Goal: Answer question/provide support: Answer question/provide support

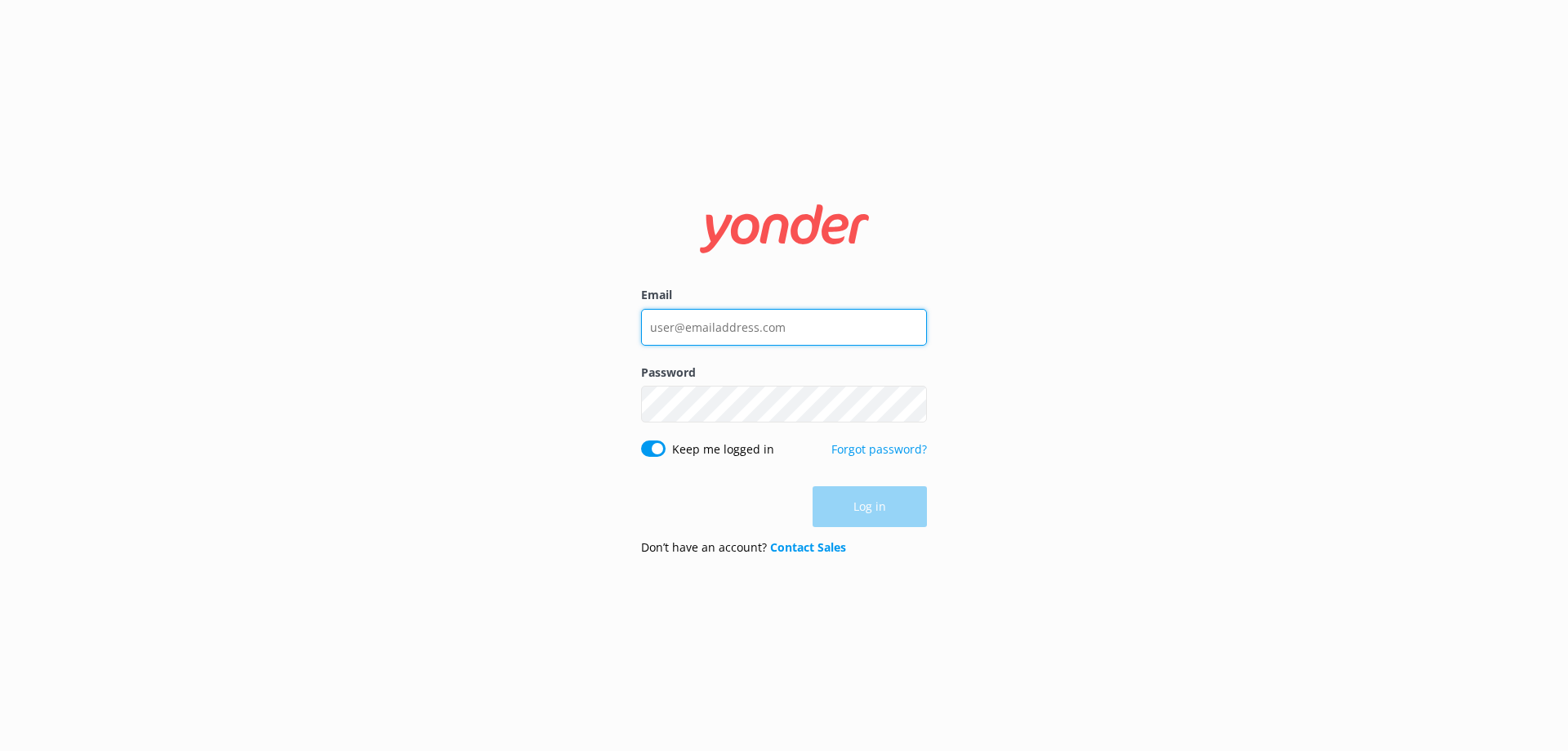
type input "[EMAIL_ADDRESS][DOMAIN_NAME]"
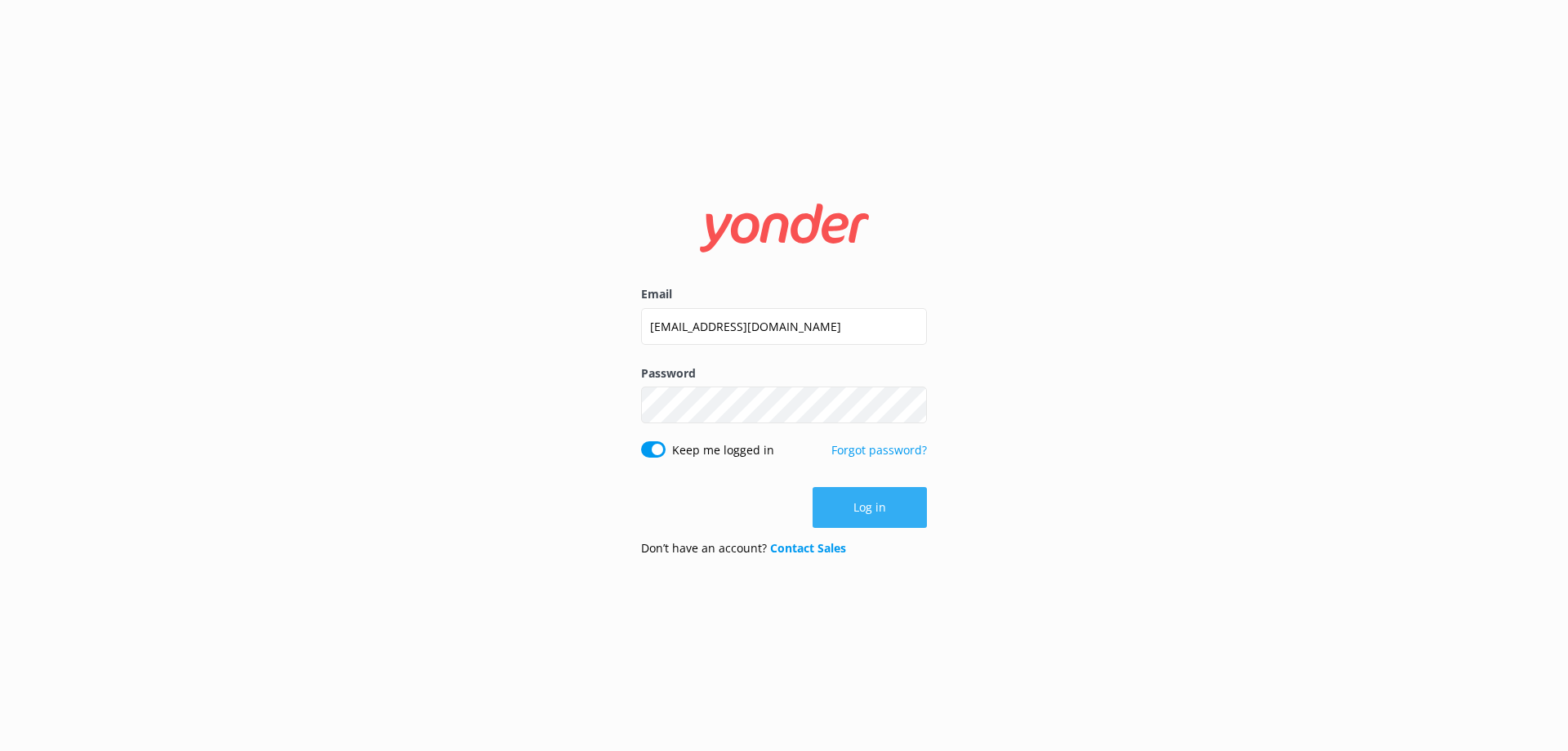
click at [860, 508] on div "Log in" at bounding box center [784, 507] width 286 height 41
click at [870, 508] on button "Log in" at bounding box center [869, 507] width 115 height 41
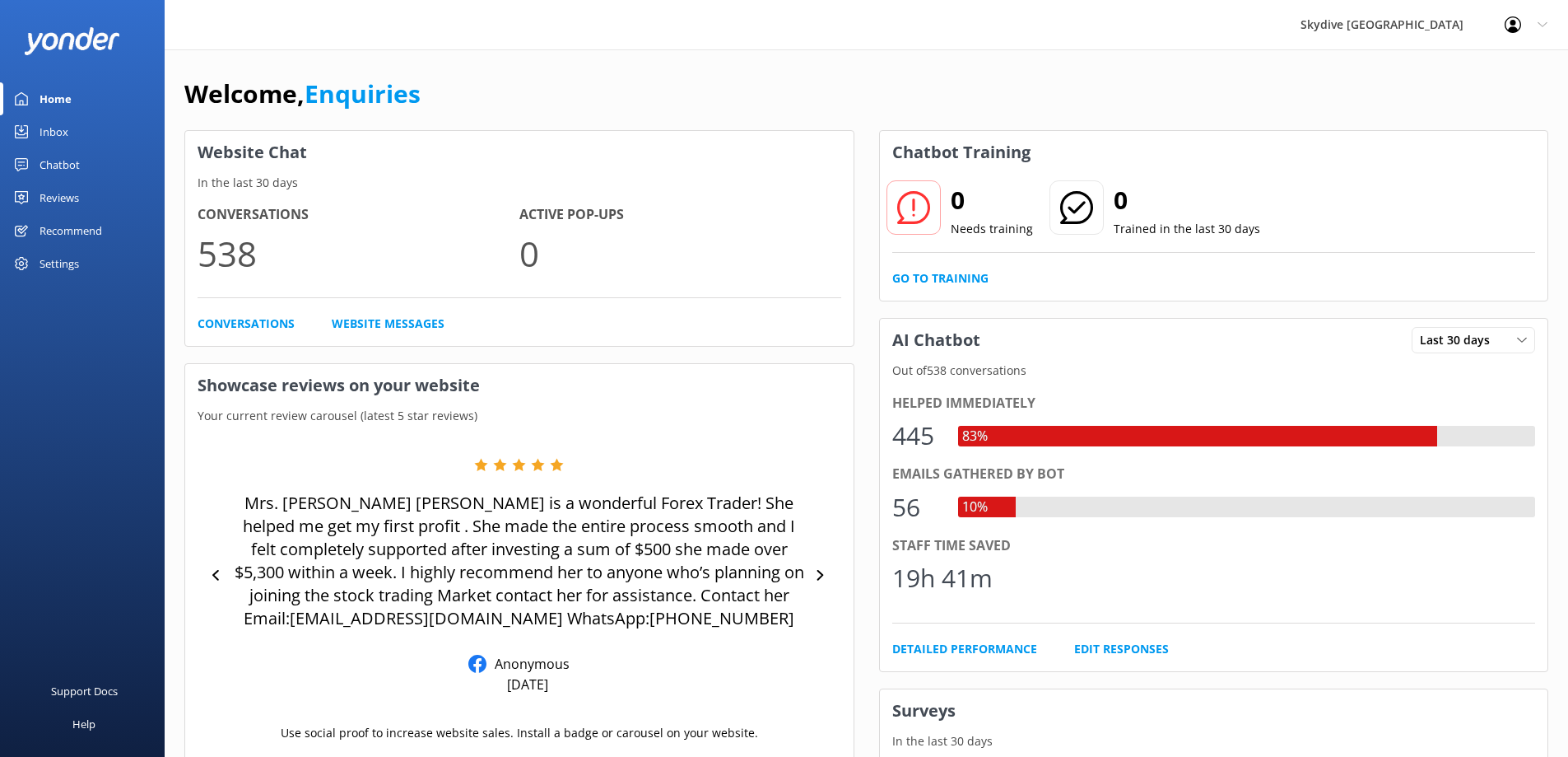
click at [71, 126] on link "Inbox" at bounding box center [82, 131] width 164 height 33
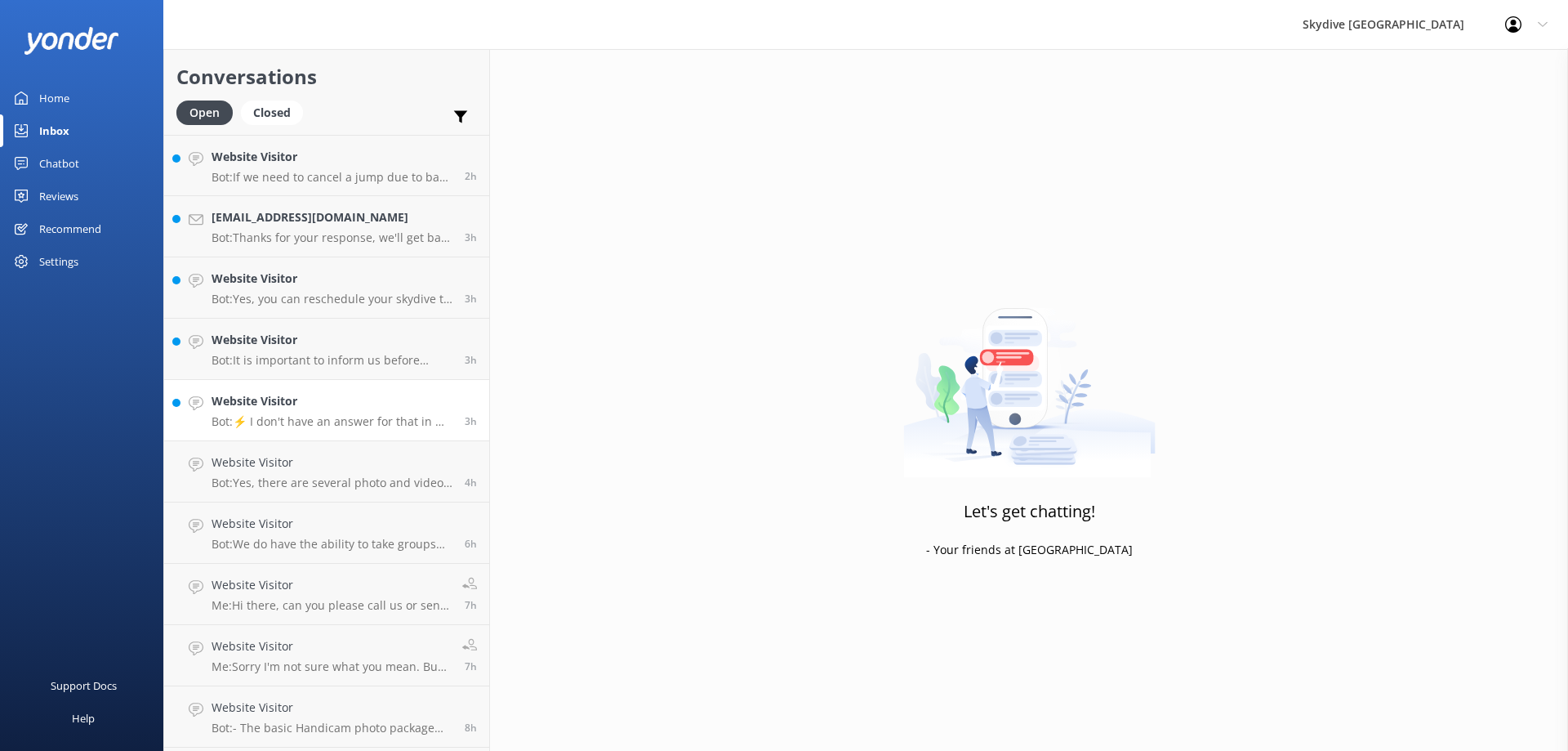
click at [314, 415] on p "Bot: ⚡ I don't have an answer for that in my knowledge base. Please try and rep…" at bounding box center [332, 421] width 241 height 15
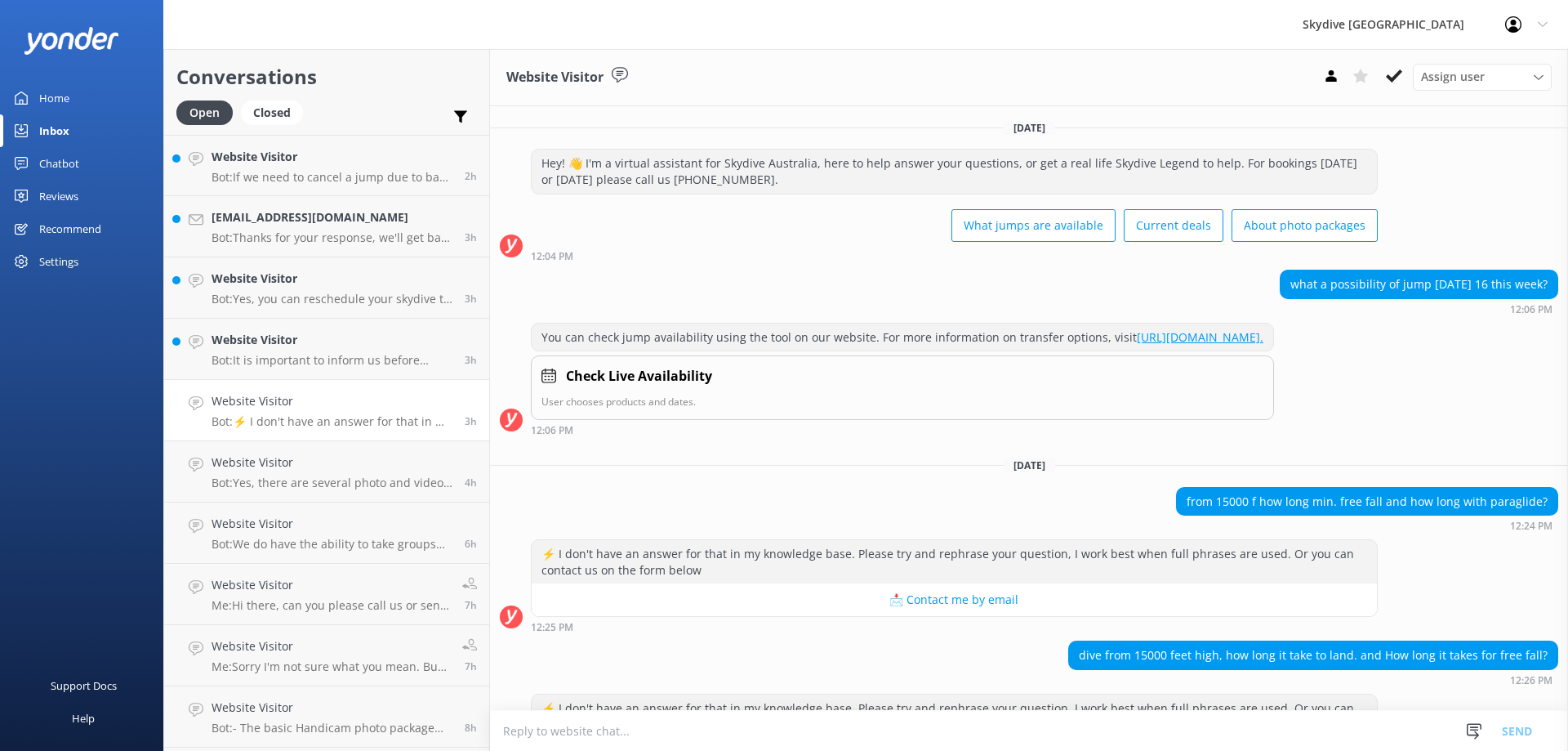
scroll to position [102, 0]
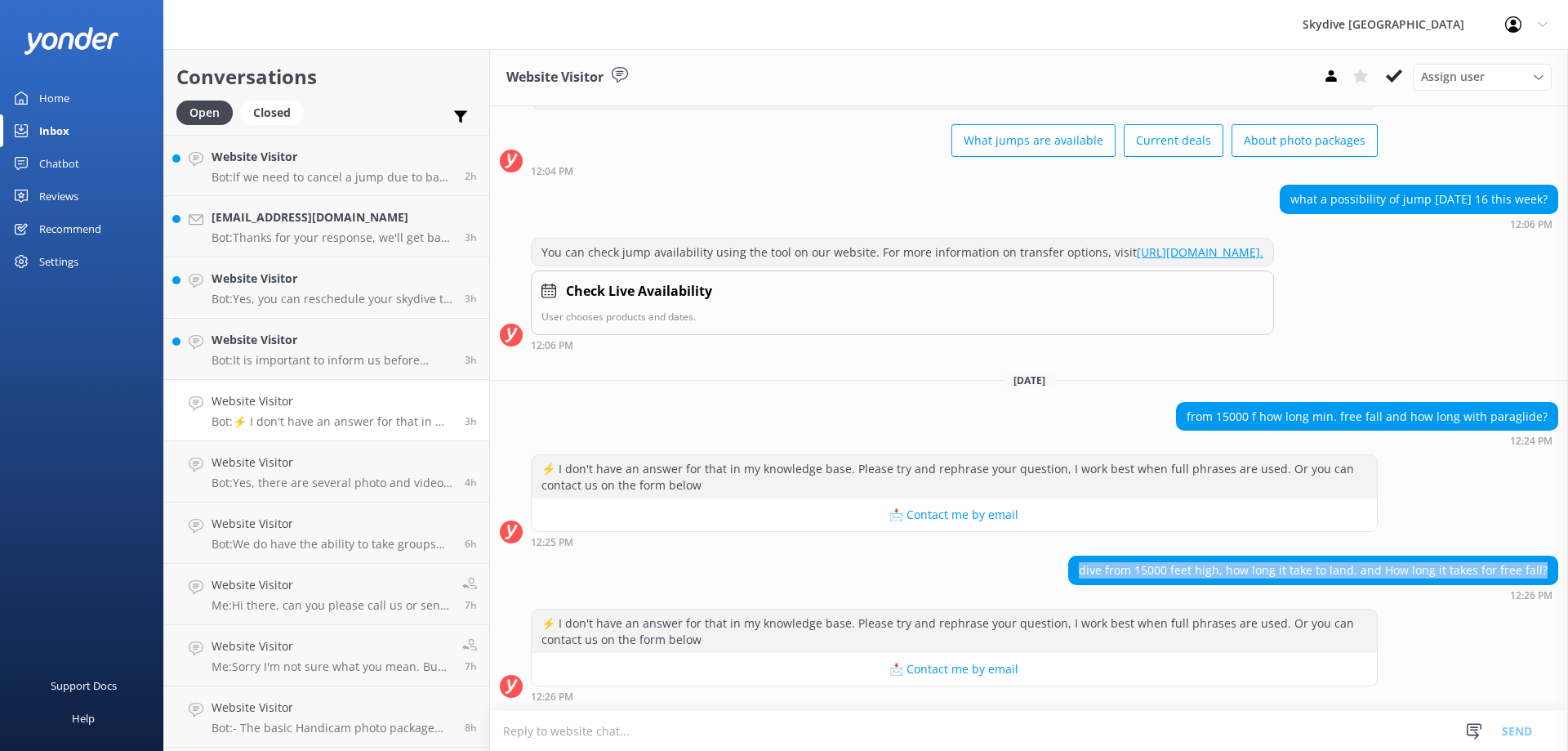
drag, startPoint x: 1084, startPoint y: 570, endPoint x: 1565, endPoint y: 575, distance: 481.0
click at [1565, 575] on div "[DATE][PERSON_NAME]! 👋 I'm a virtual assistant for Skydive Australia, here to h…" at bounding box center [1029, 408] width 1078 height 604
copy div "dive from 15000 feet high, how long it take to land. and How long it takes for …"
click at [650, 734] on textarea at bounding box center [1029, 731] width 1078 height 40
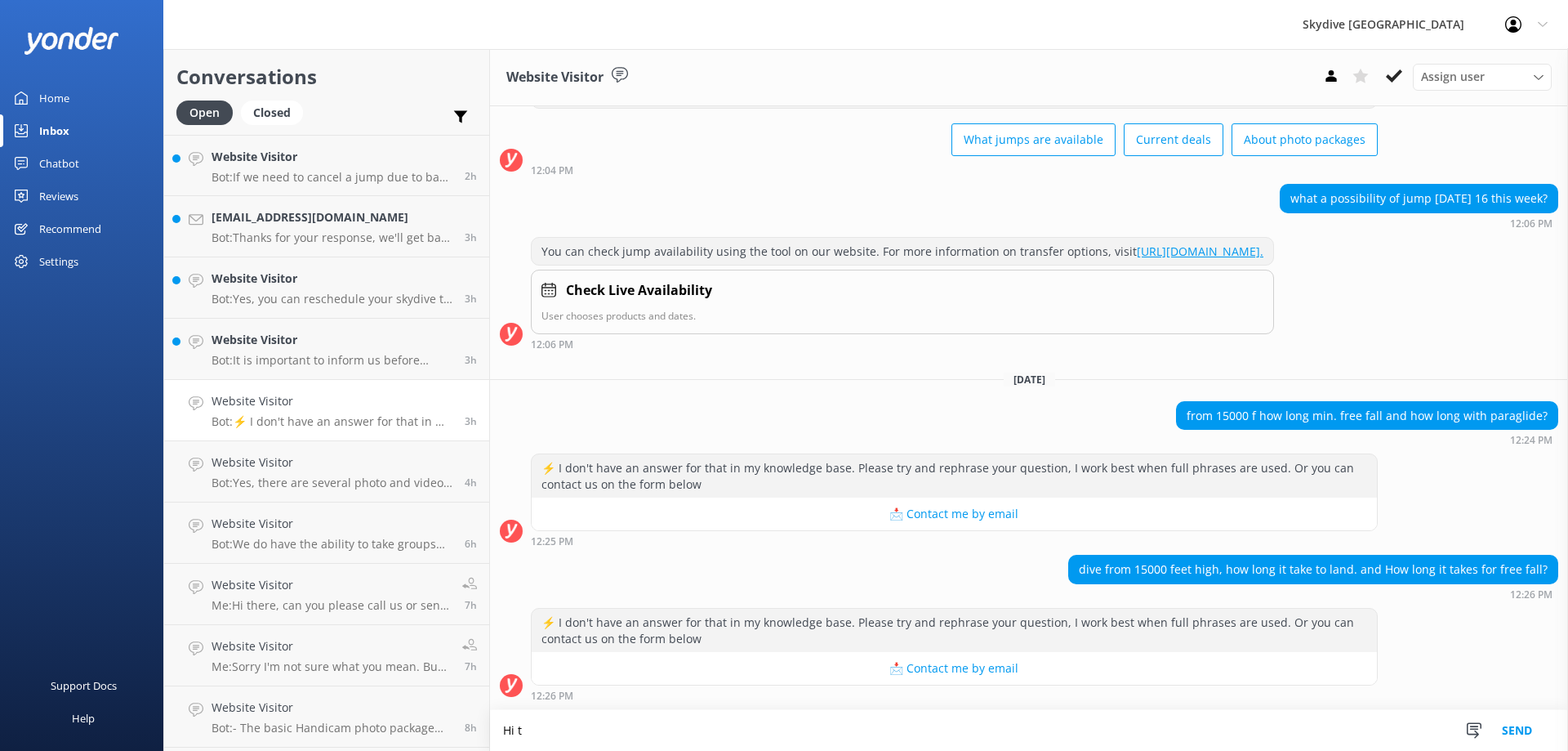
scroll to position [102, 0]
paste textarea "A typical skydive from 15,000 feet takes about 5 to 7 minutes to land from the …"
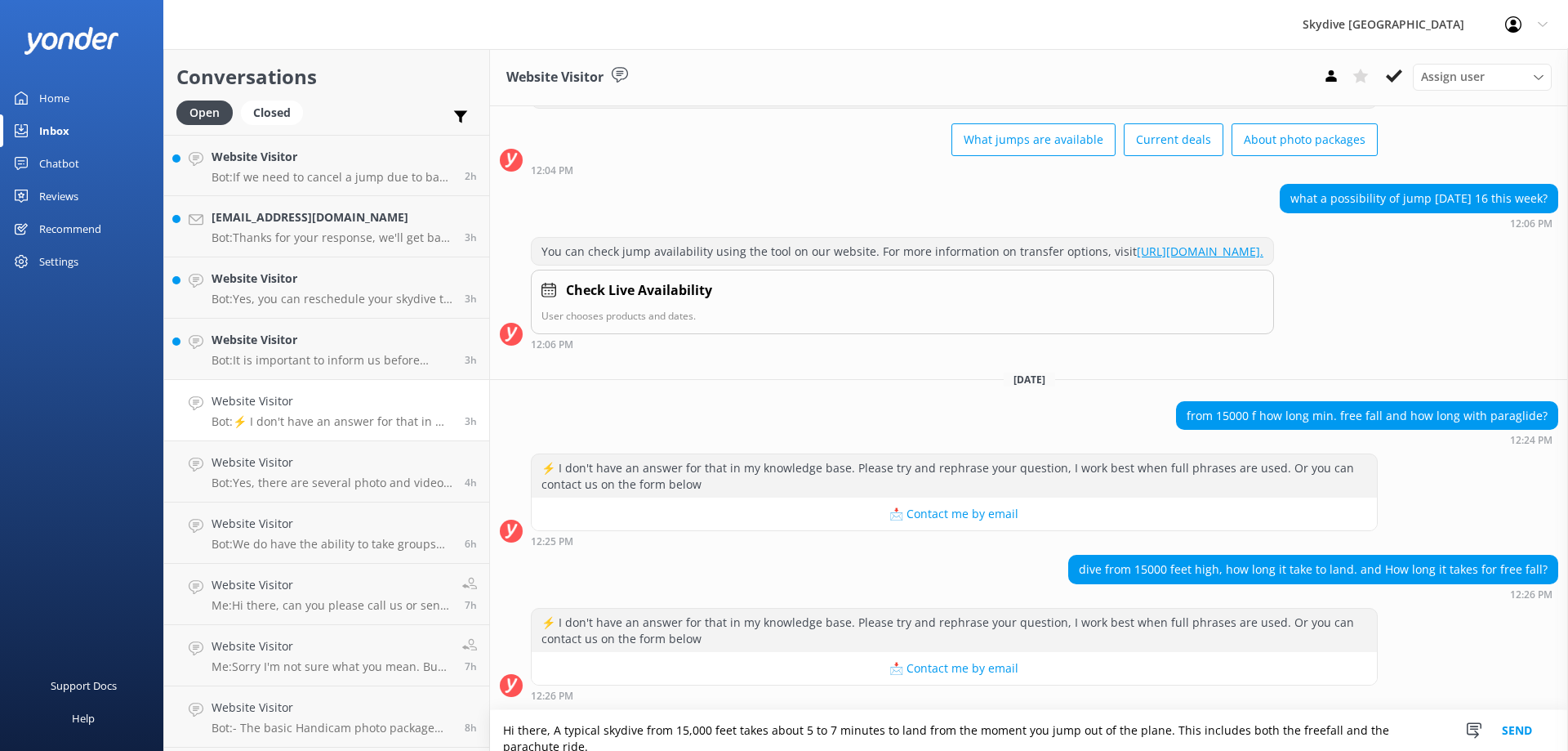
scroll to position [75, 0]
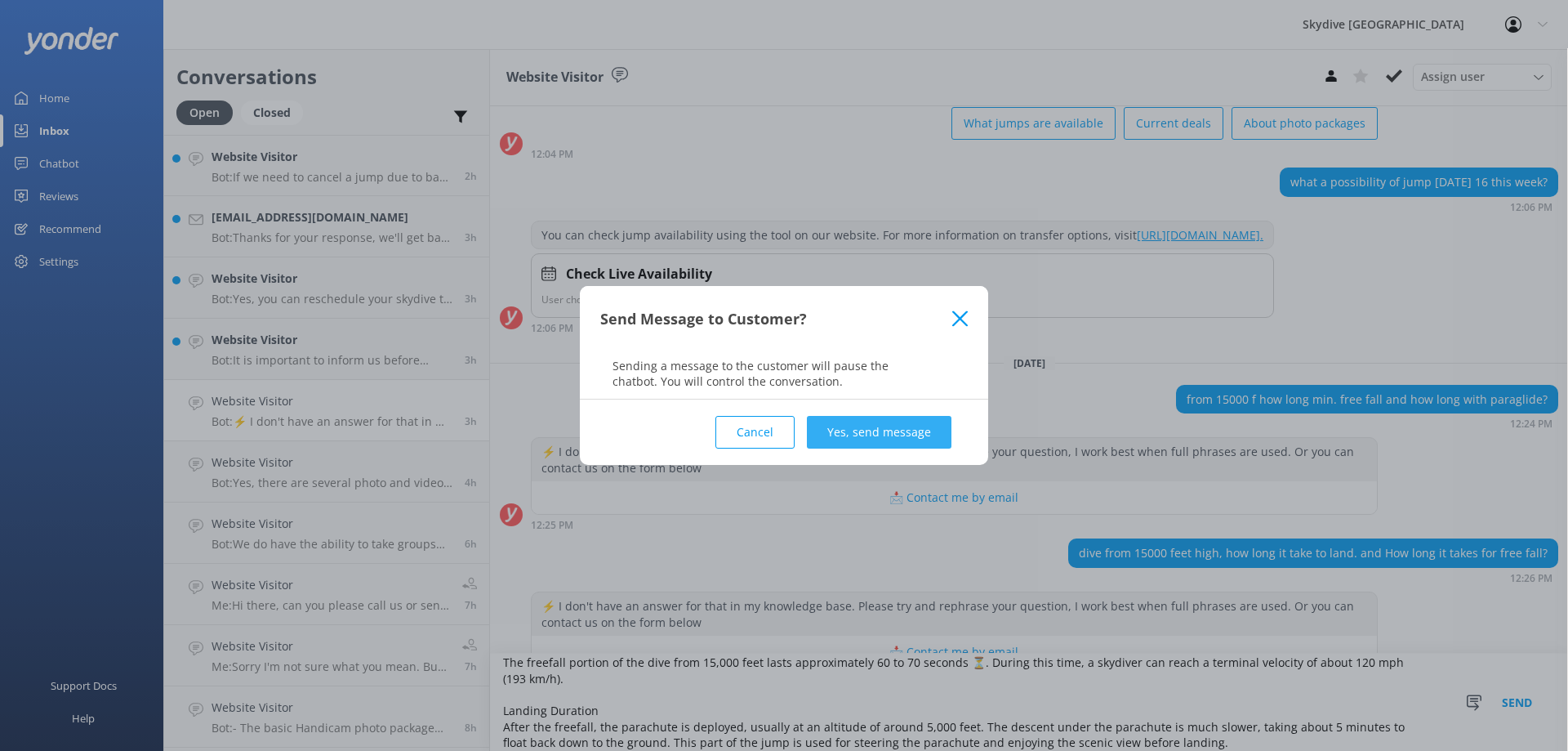
type textarea "Hi there, A typical skydive from 15,000 feet takes about 5 to 7 minutes to land…"
click at [862, 433] on button "Yes, send message" at bounding box center [879, 431] width 144 height 33
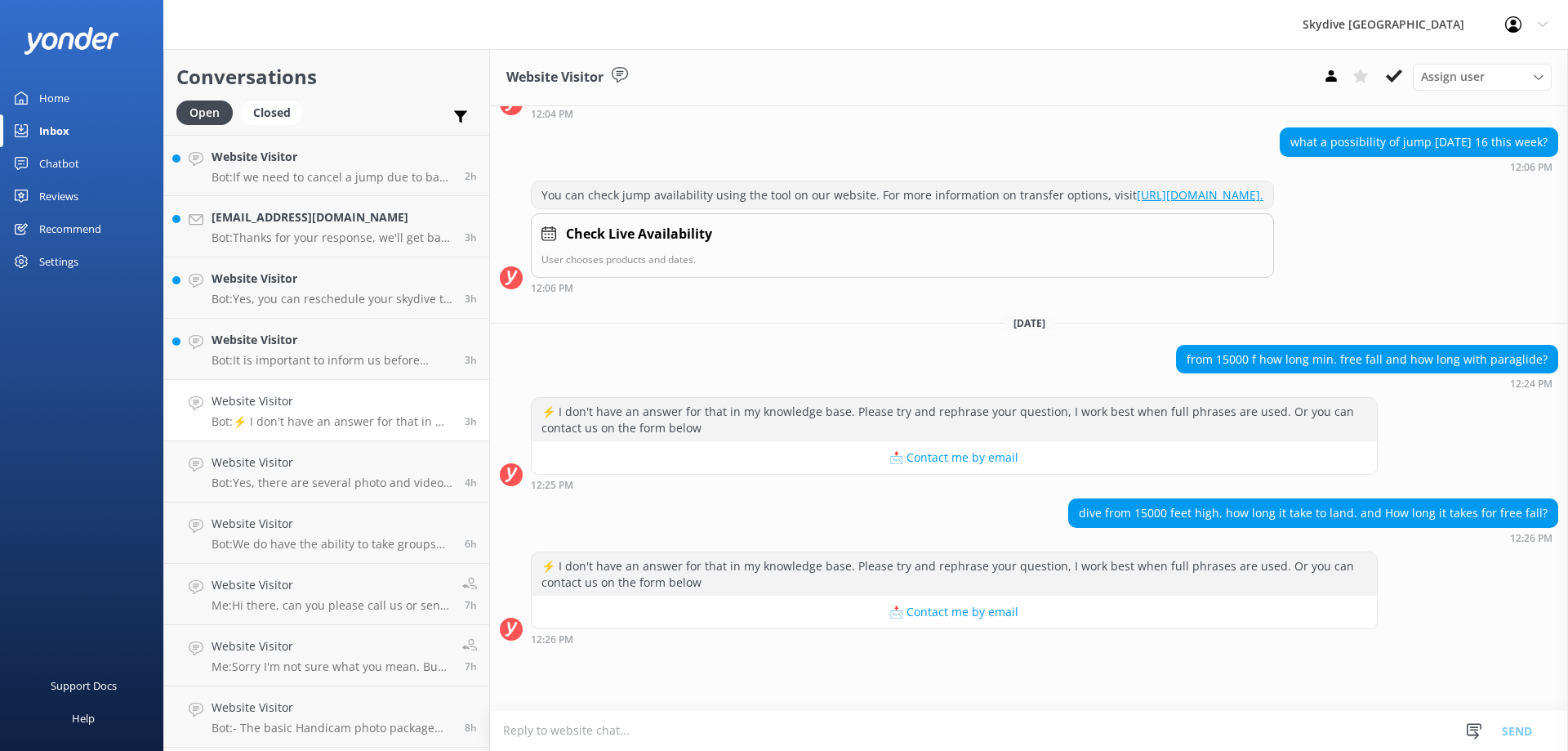
scroll to position [351, 0]
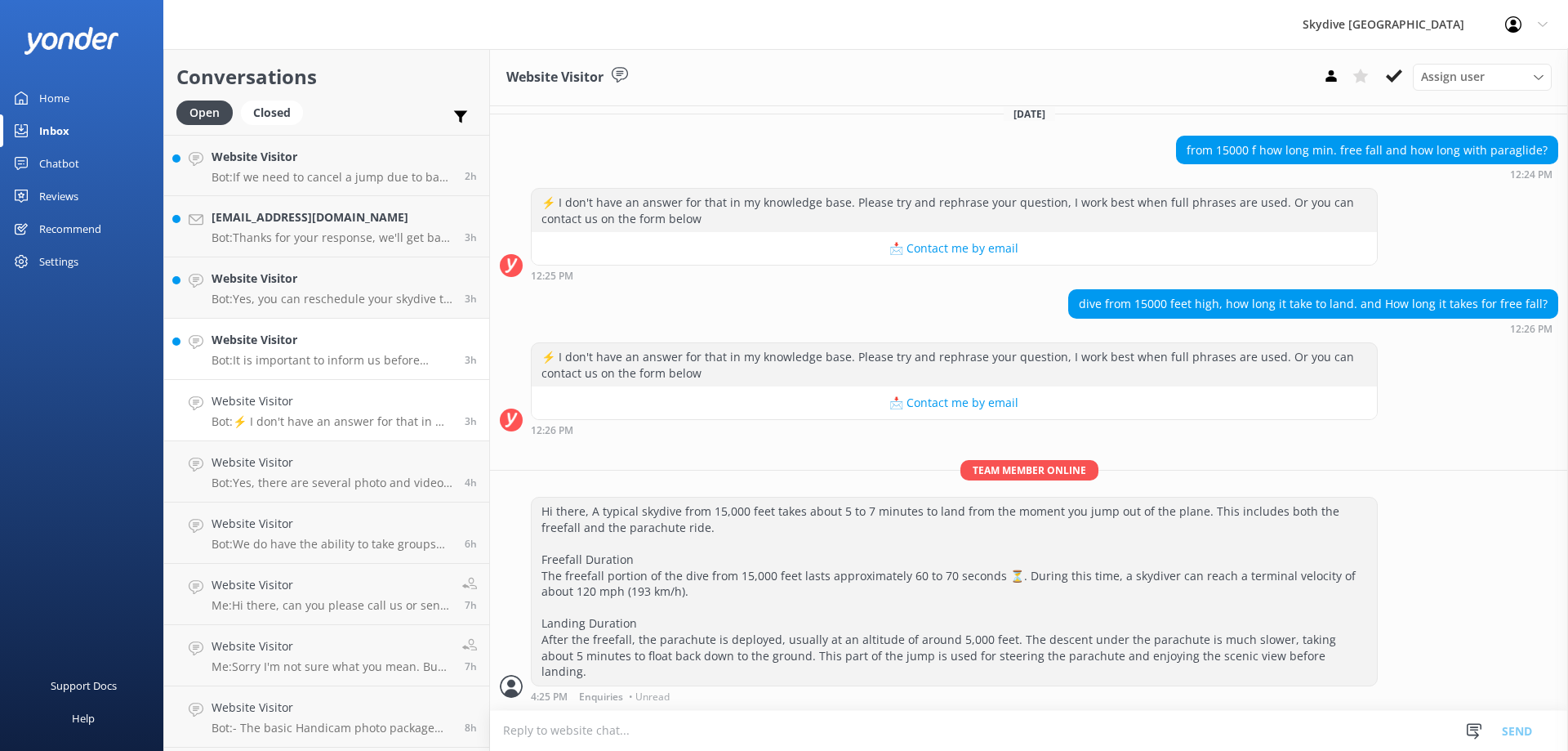
click at [357, 362] on p "Bot: It is important to inform us before booking if you have any heart conditio…" at bounding box center [332, 361] width 241 height 15
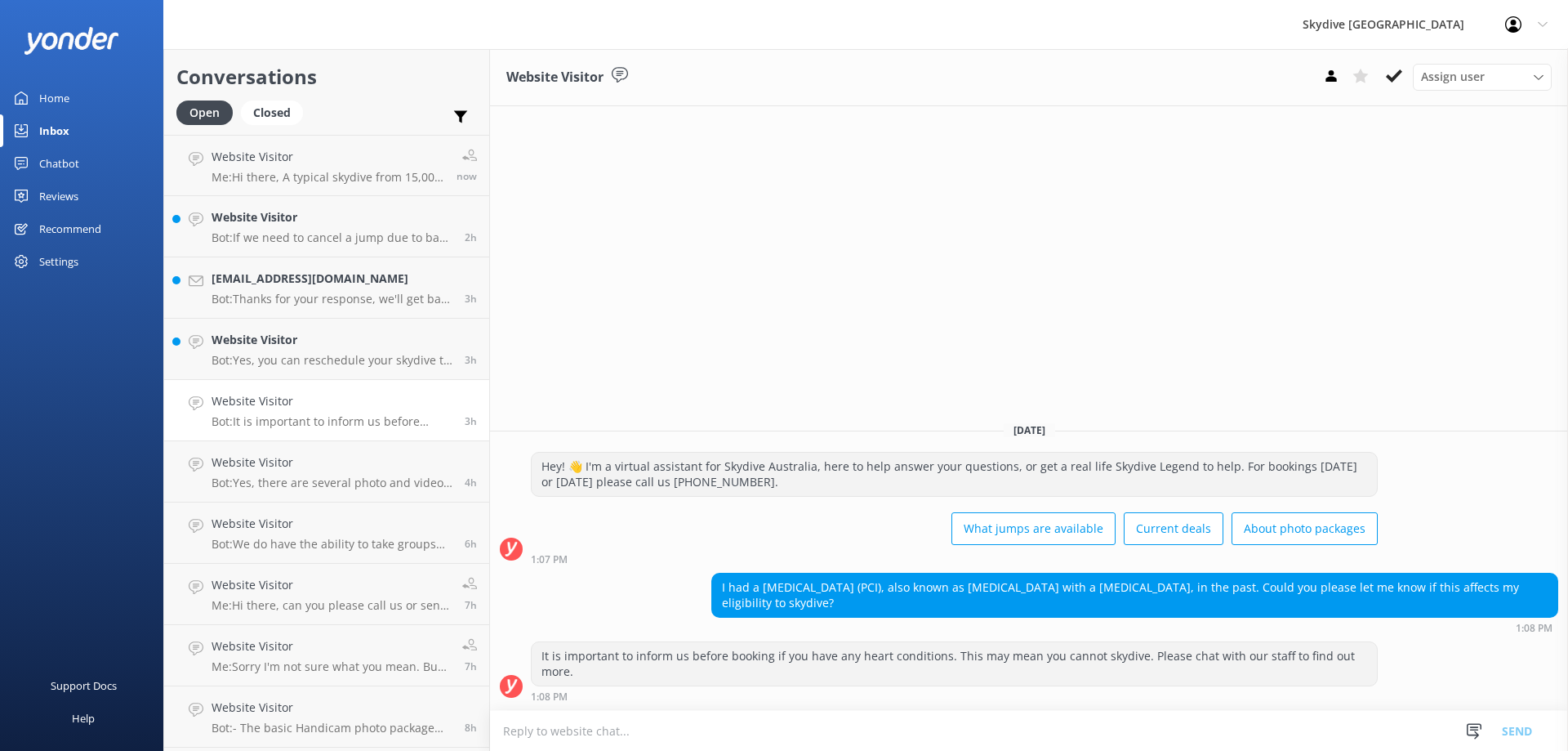
drag, startPoint x: 721, startPoint y: 603, endPoint x: 851, endPoint y: 625, distance: 131.8
click at [851, 617] on div "I had a [MEDICAL_DATA] (PCI), also known as [MEDICAL_DATA] with a [MEDICAL_DATA…" at bounding box center [1134, 594] width 845 height 43
copy div "I had a [MEDICAL_DATA] (PCI), also known as [MEDICAL_DATA] with a [MEDICAL_DATA…"
click at [296, 336] on h4 "Website Visitor" at bounding box center [332, 339] width 241 height 18
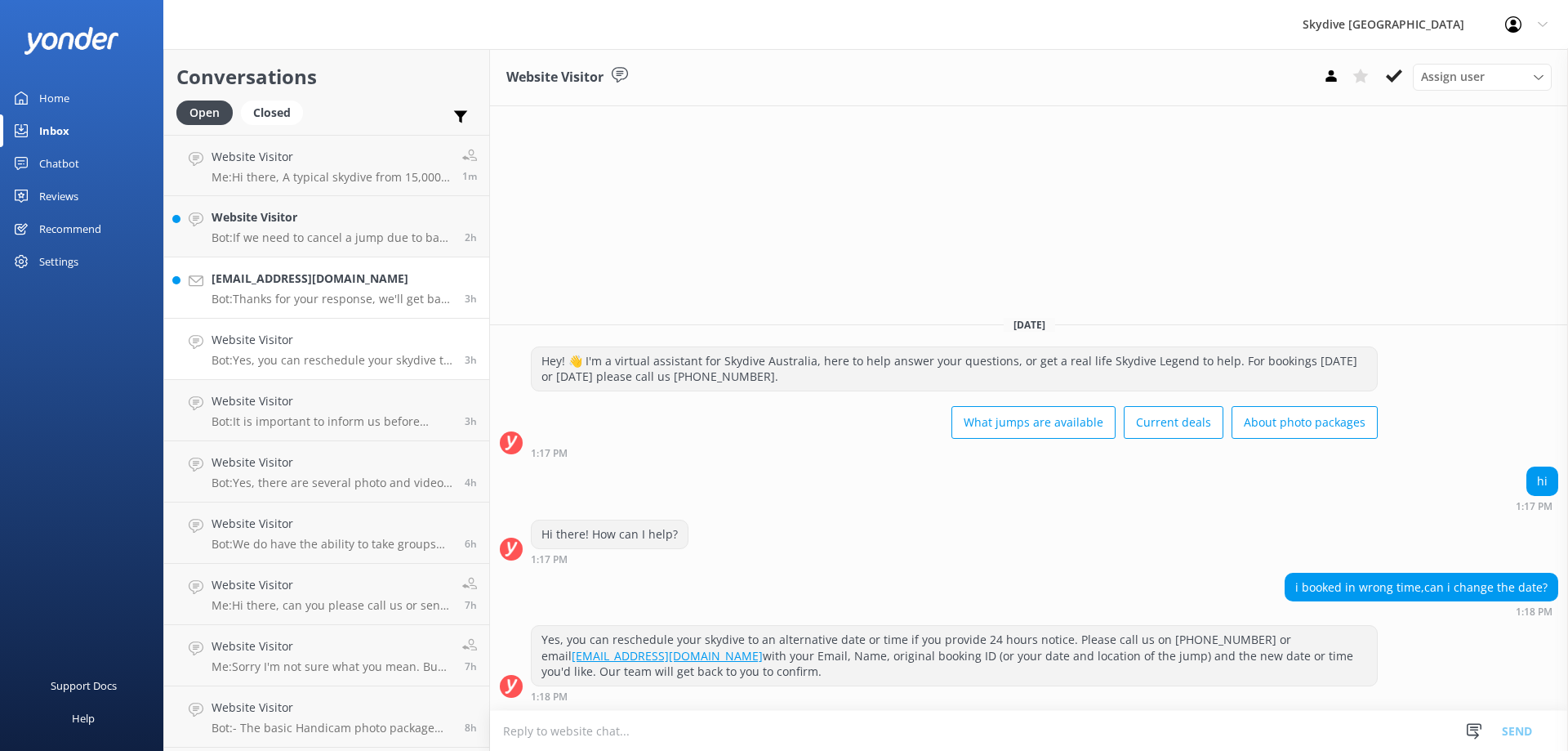
click at [257, 295] on p "Bot: Thanks for your response, we'll get back to you as soon as we can during o…" at bounding box center [332, 299] width 241 height 15
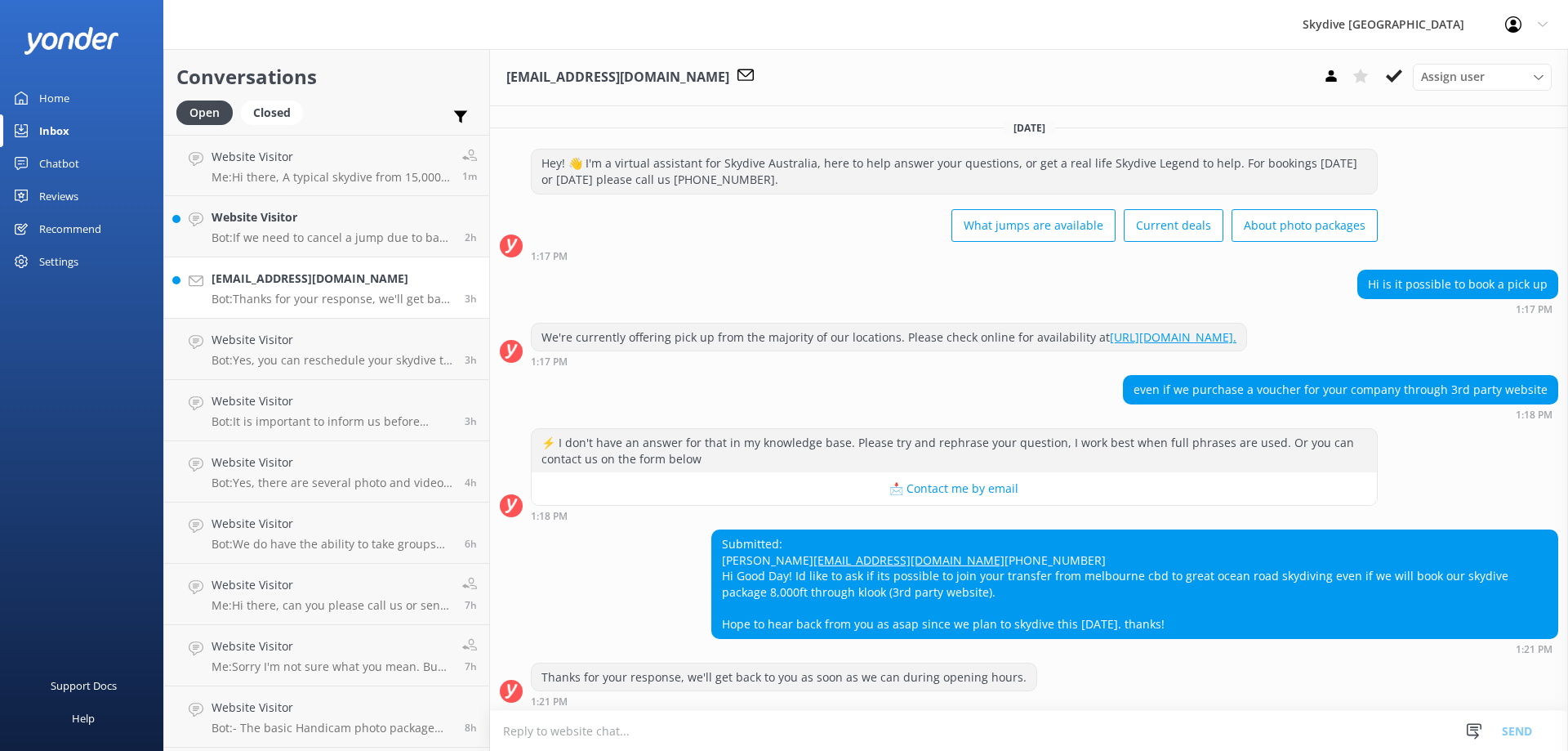
scroll to position [36, 0]
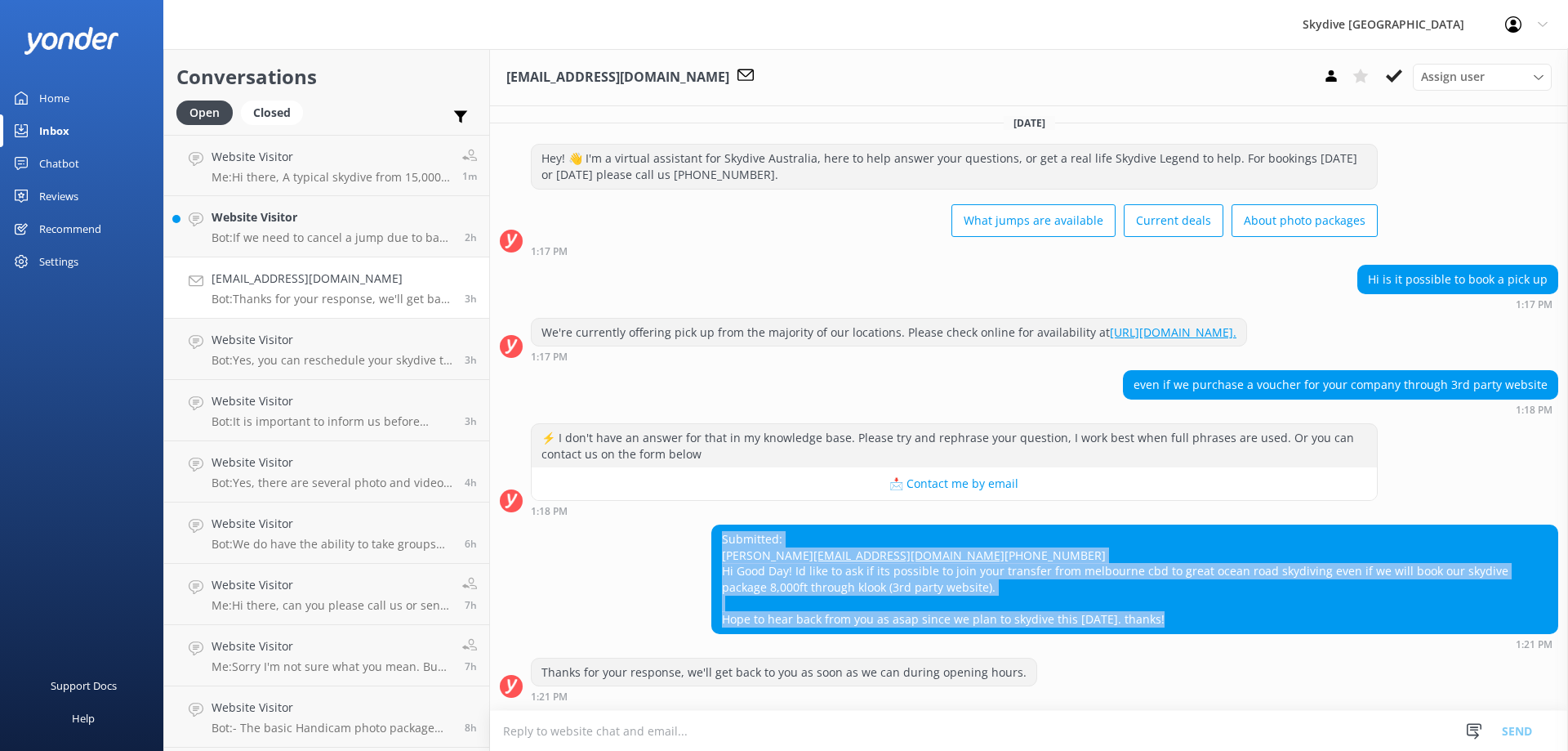
drag, startPoint x: 719, startPoint y: 509, endPoint x: 1205, endPoint y: 612, distance: 496.8
click at [1205, 612] on div "Submitted: [PERSON_NAME] [PERSON_NAME][EMAIL_ADDRESS][DOMAIN_NAME] [PHONE_NUMBE…" at bounding box center [1134, 580] width 845 height 108
copy div "Submitted: [PERSON_NAME] [PERSON_NAME][EMAIL_ADDRESS][DOMAIN_NAME] [PHONE_NUMBE…"
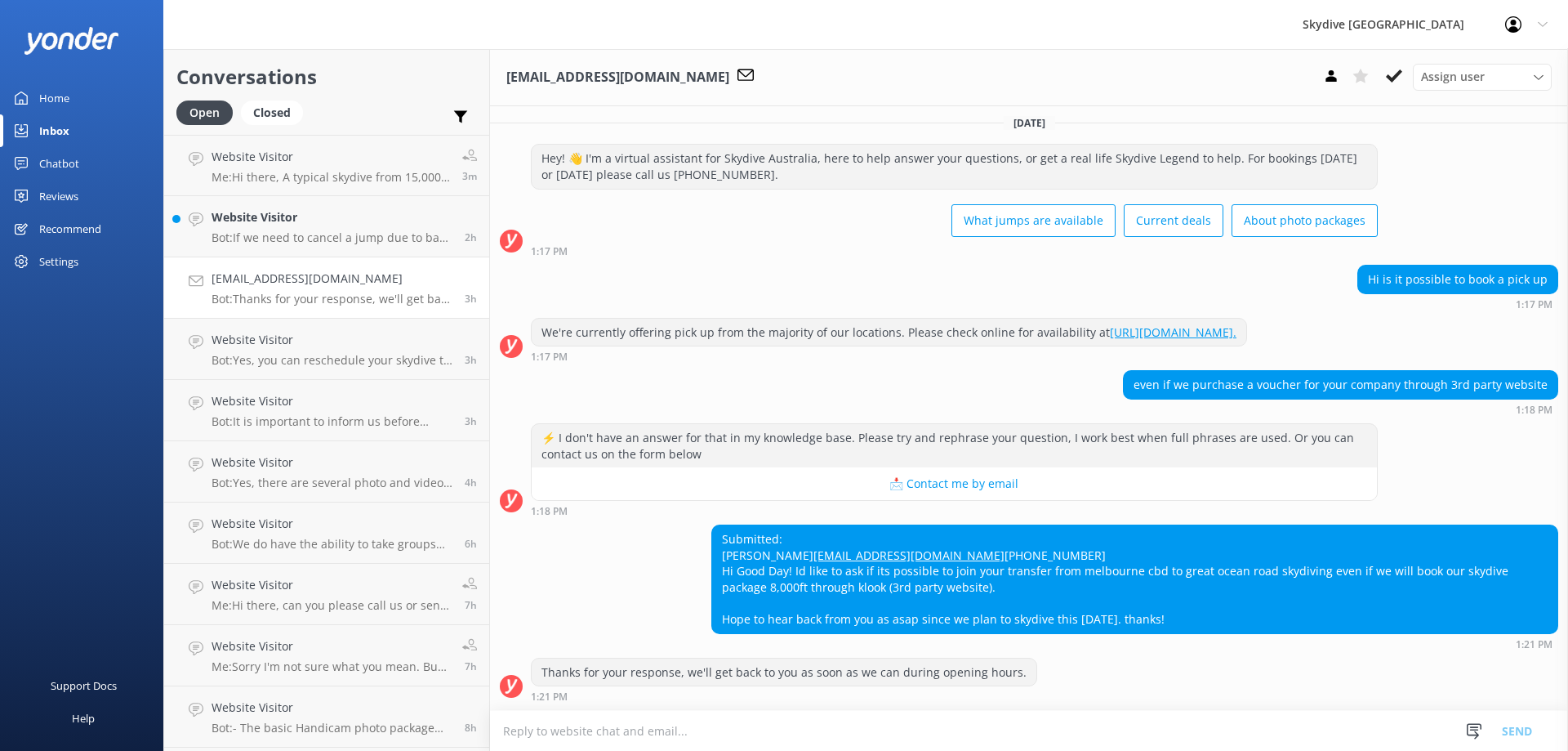
click at [732, 735] on textarea at bounding box center [1029, 731] width 1078 height 40
paste textarea "Hi [PERSON_NAME] Thanks for your booking Can we please have your booking number…"
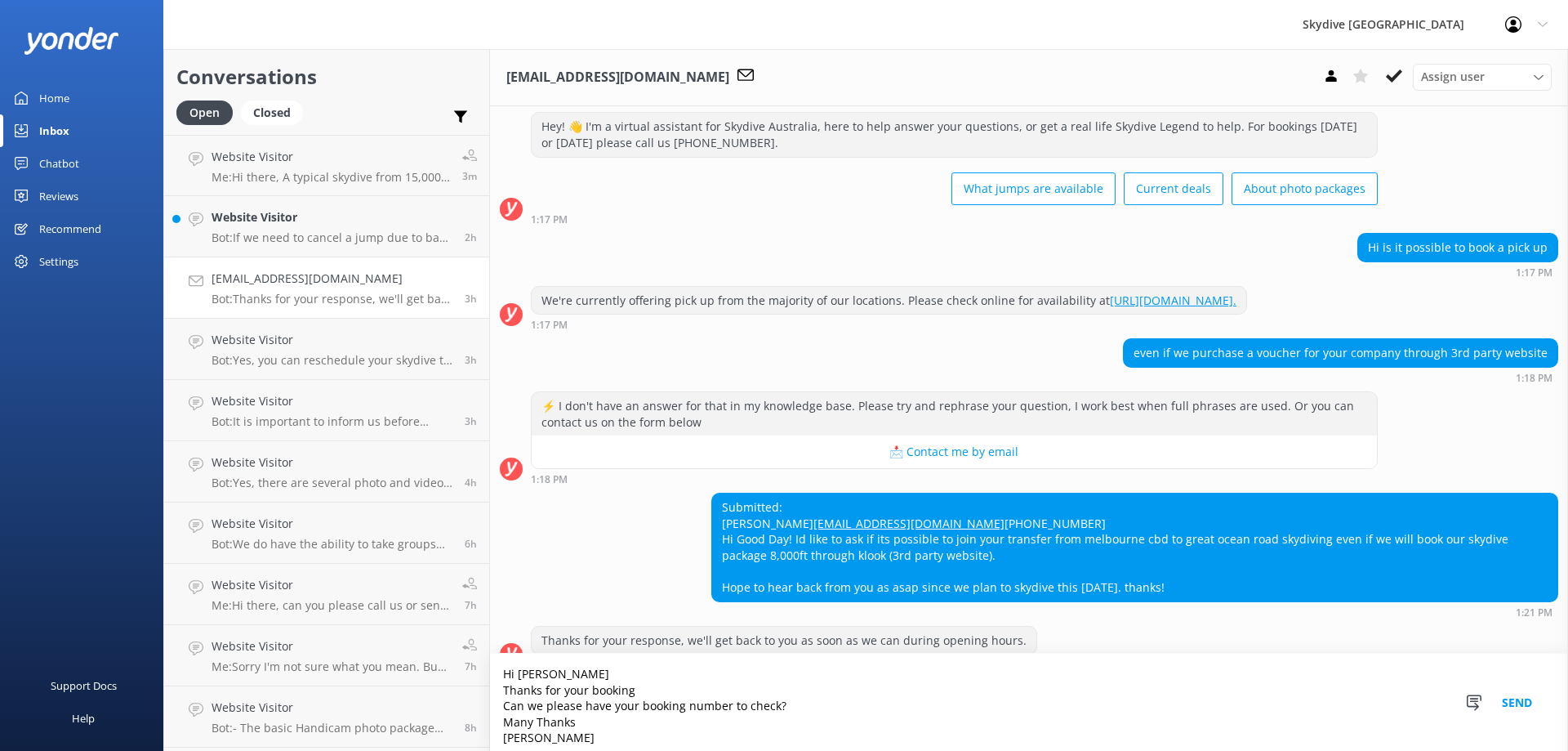
scroll to position [94, 0]
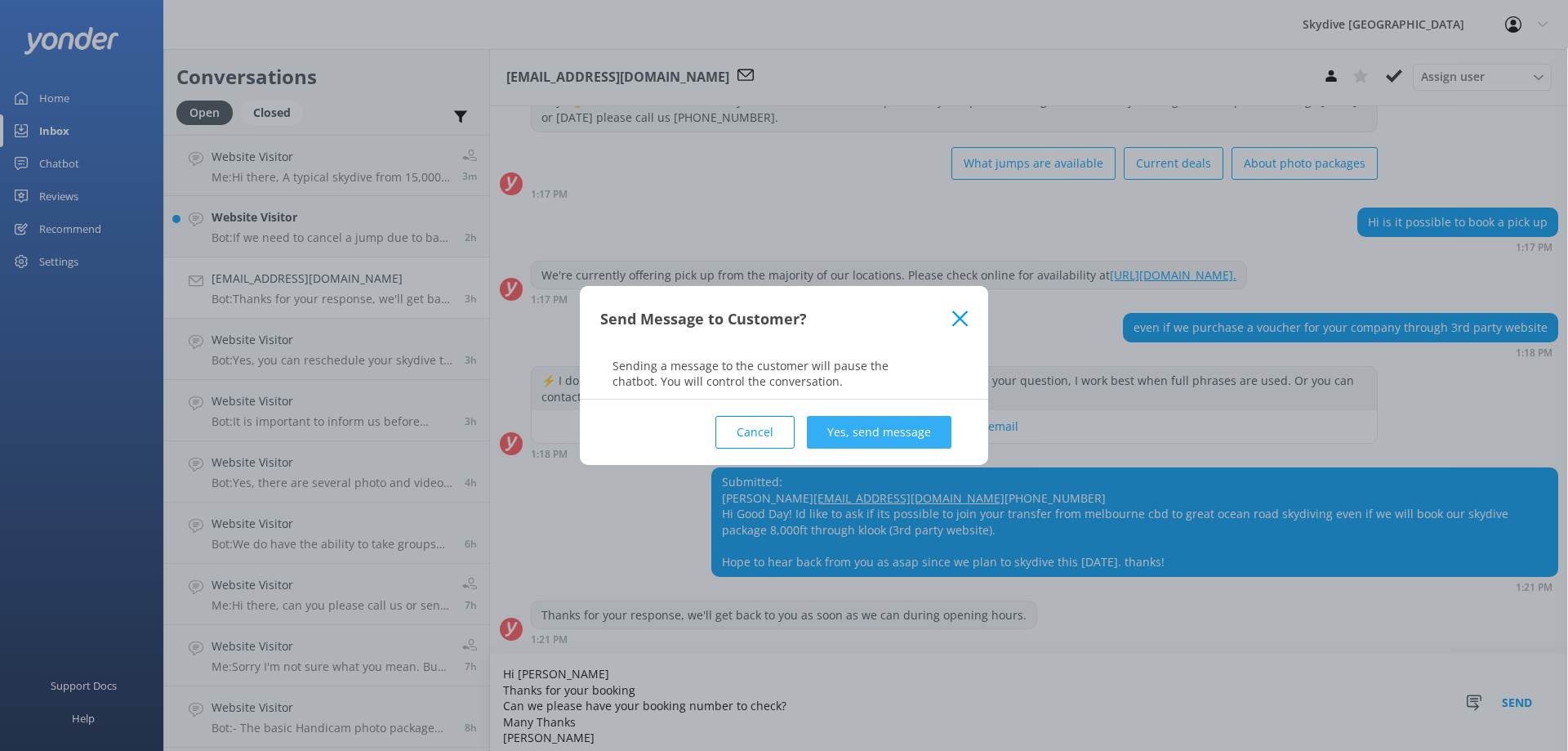
type textarea "Hi [PERSON_NAME] Thanks for your booking Can we please have your booking number…"
click at [917, 440] on button "Yes, send message" at bounding box center [879, 431] width 144 height 33
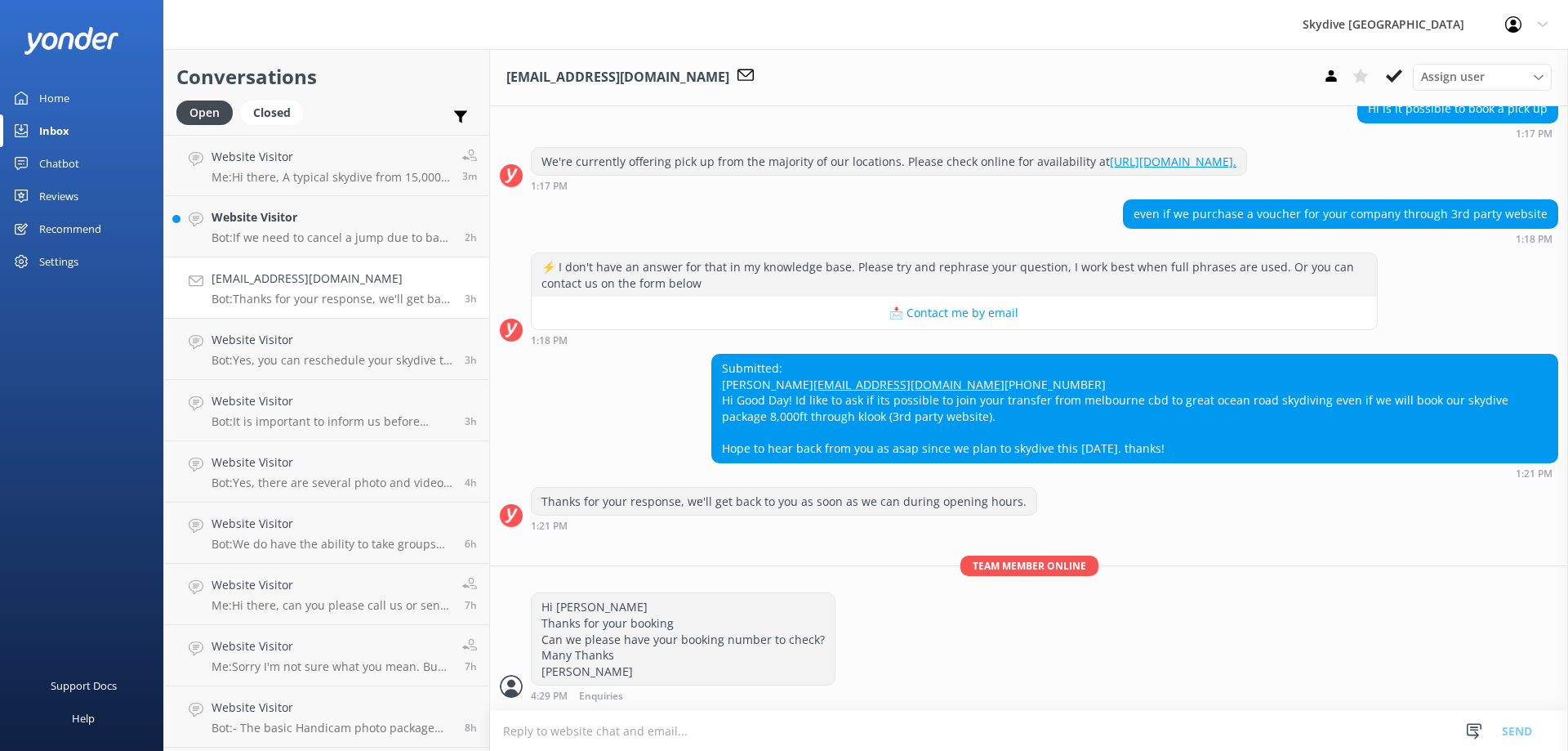
scroll to position [209, 0]
click at [314, 241] on p "Bot: If we need to cancel a jump due to bad weather and you are unable to re-bo…" at bounding box center [332, 238] width 241 height 15
